Goal: Find specific page/section: Find specific page/section

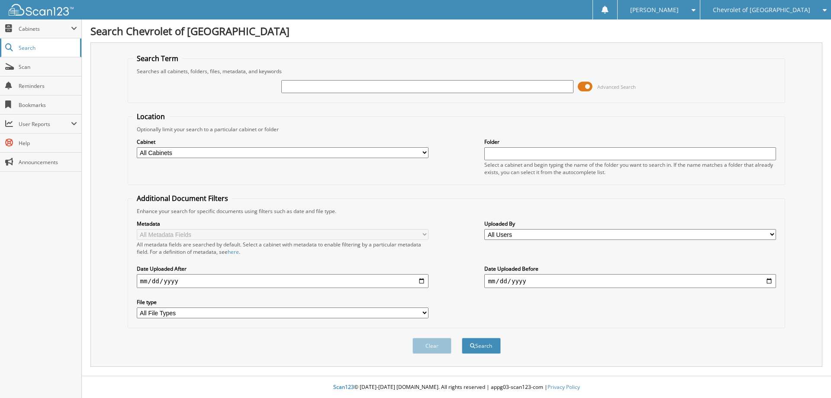
click at [28, 48] on span "Search" at bounding box center [47, 47] width 57 height 7
click at [300, 87] on input "text" at bounding box center [427, 86] width 292 height 13
type input "P8285"
click at [462, 338] on button "Search" at bounding box center [481, 346] width 39 height 16
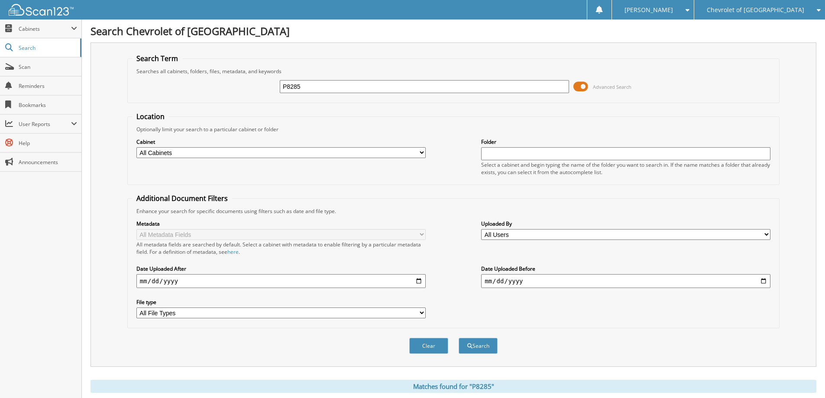
scroll to position [43, 0]
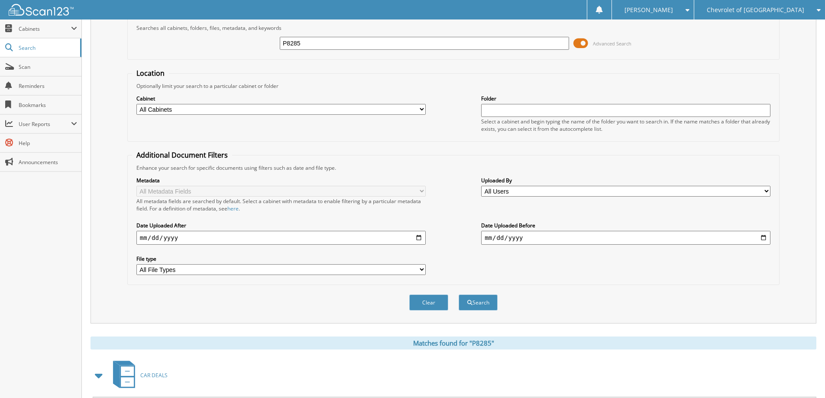
click at [582, 44] on span at bounding box center [580, 43] width 15 height 13
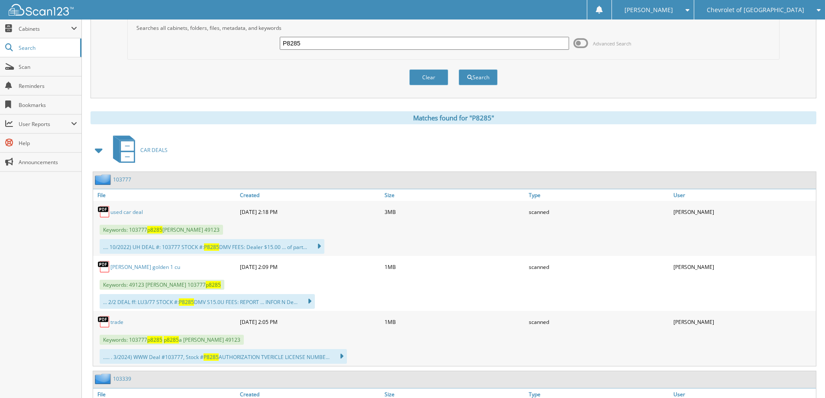
click at [121, 212] on link "used car deal" at bounding box center [126, 211] width 32 height 7
click at [479, 77] on button "Search" at bounding box center [477, 77] width 39 height 16
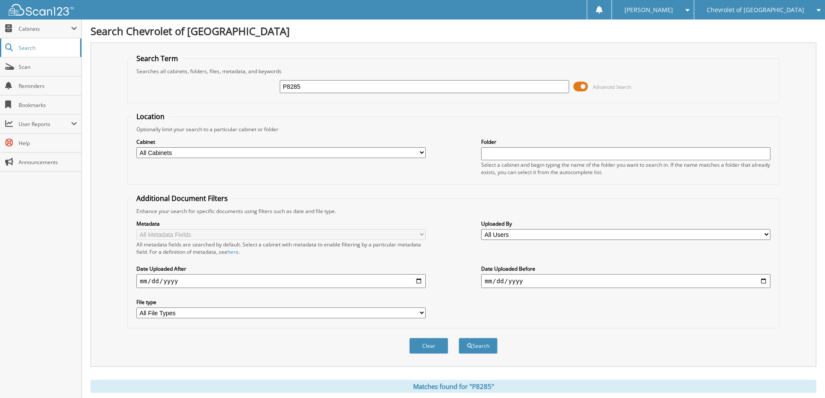
click at [29, 46] on span "Search" at bounding box center [47, 47] width 57 height 7
